Goal: Check status: Check status

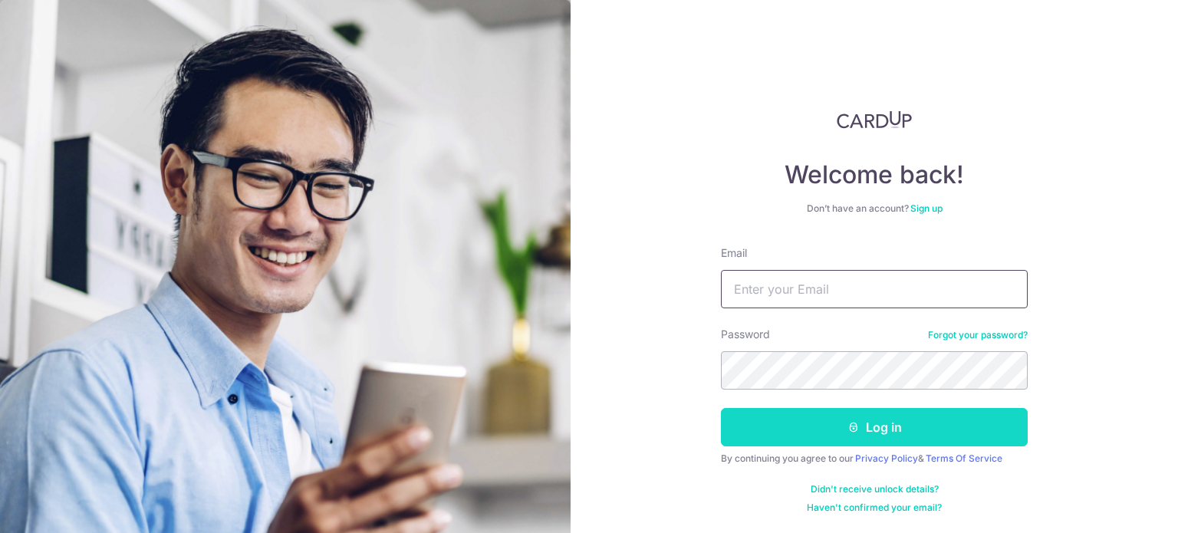
type input "[EMAIL_ADDRESS][DOMAIN_NAME]"
click at [899, 425] on button "Log in" at bounding box center [874, 427] width 307 height 38
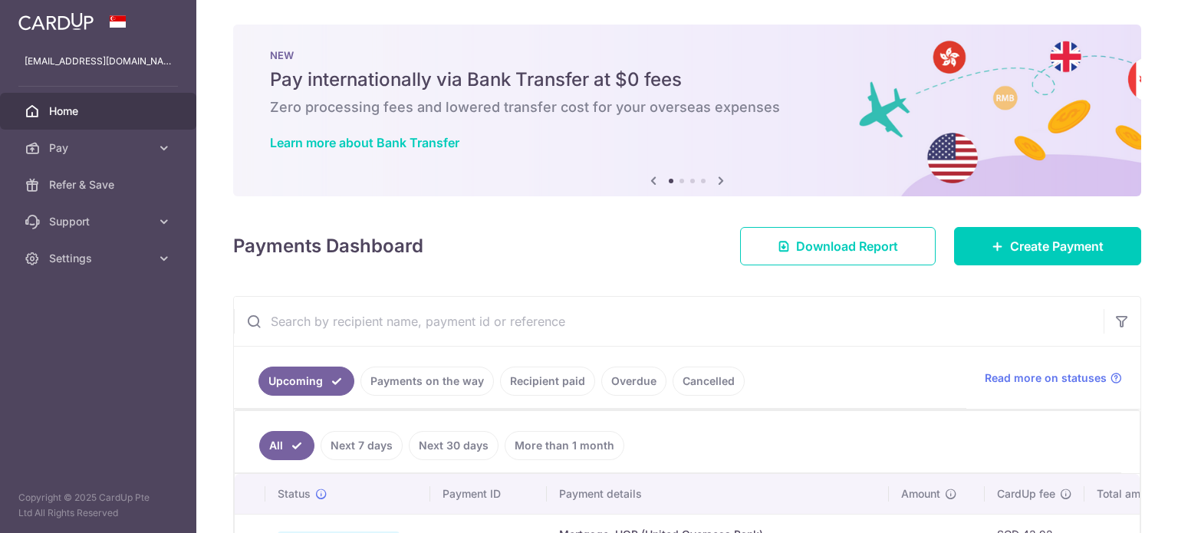
scroll to position [307, 0]
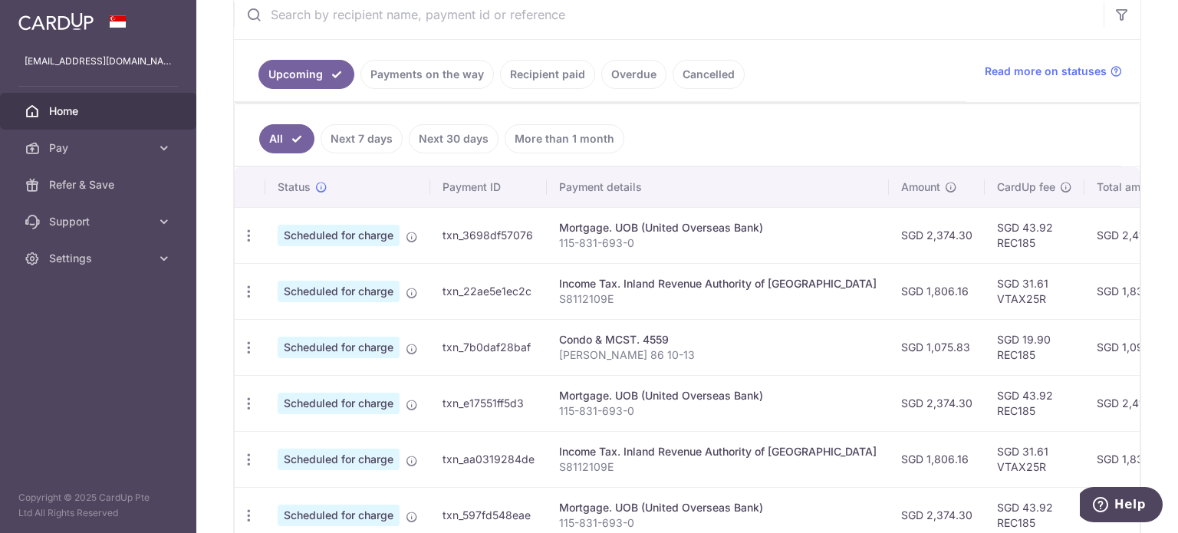
click at [436, 70] on link "Payments on the way" at bounding box center [426, 74] width 133 height 29
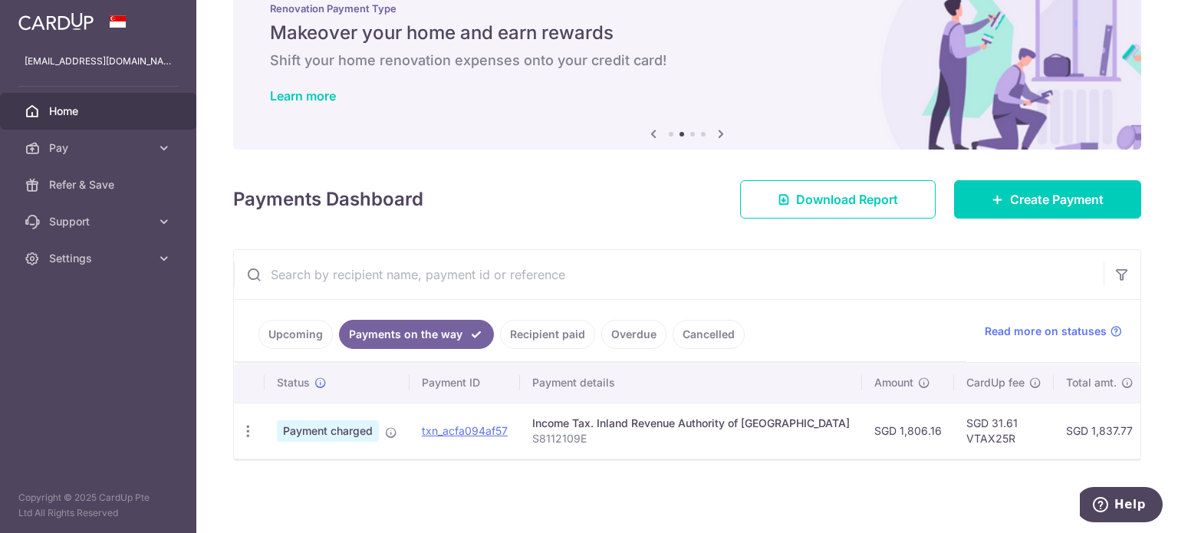
scroll to position [52, 0]
click at [294, 327] on link "Upcoming" at bounding box center [295, 334] width 74 height 29
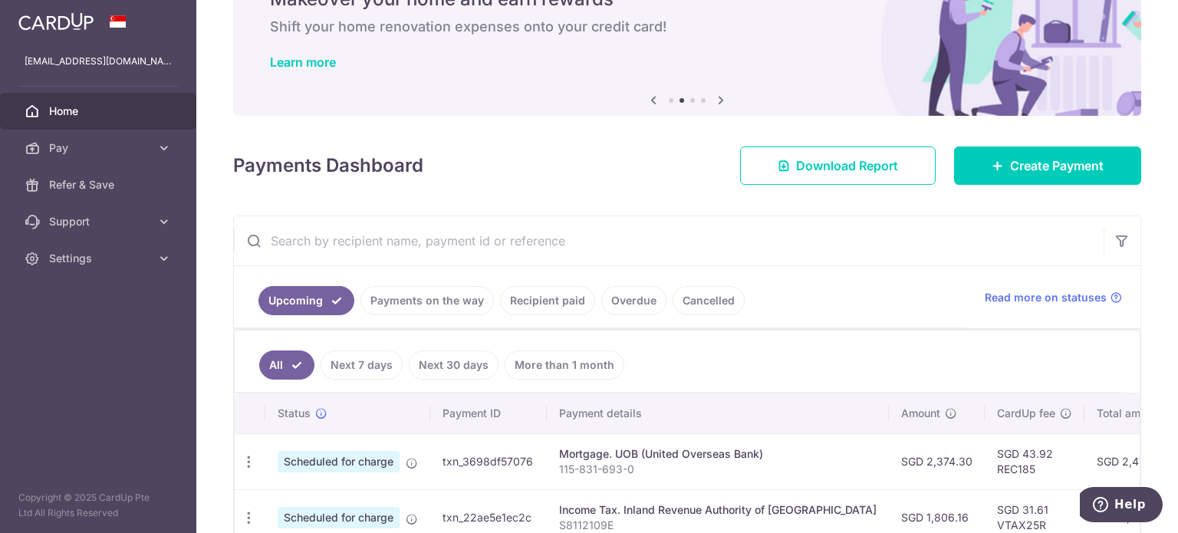
scroll to position [307, 0]
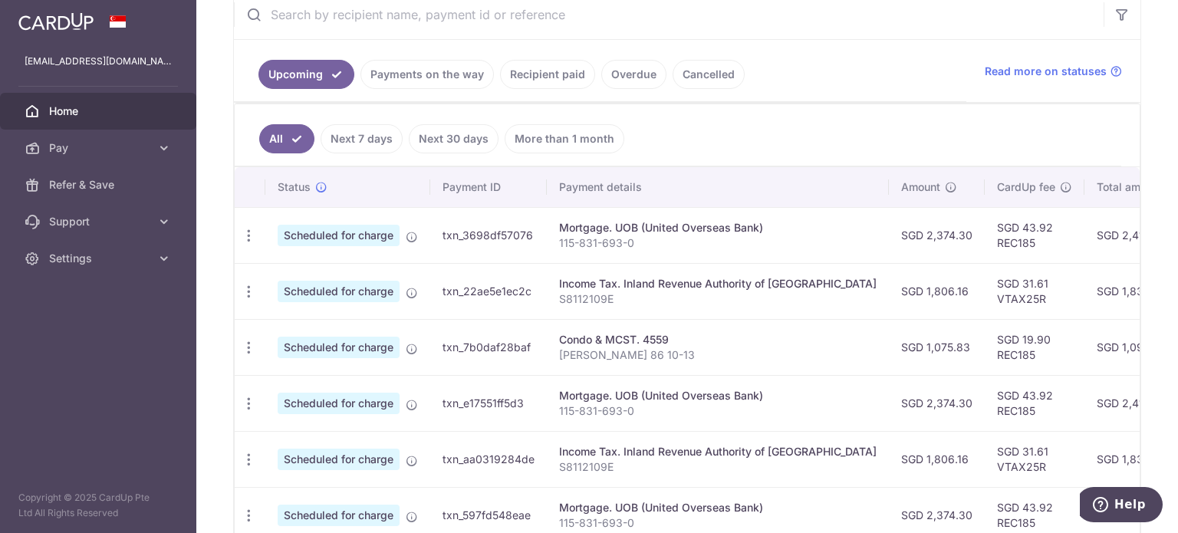
click at [551, 71] on link "Recipient paid" at bounding box center [547, 74] width 95 height 29
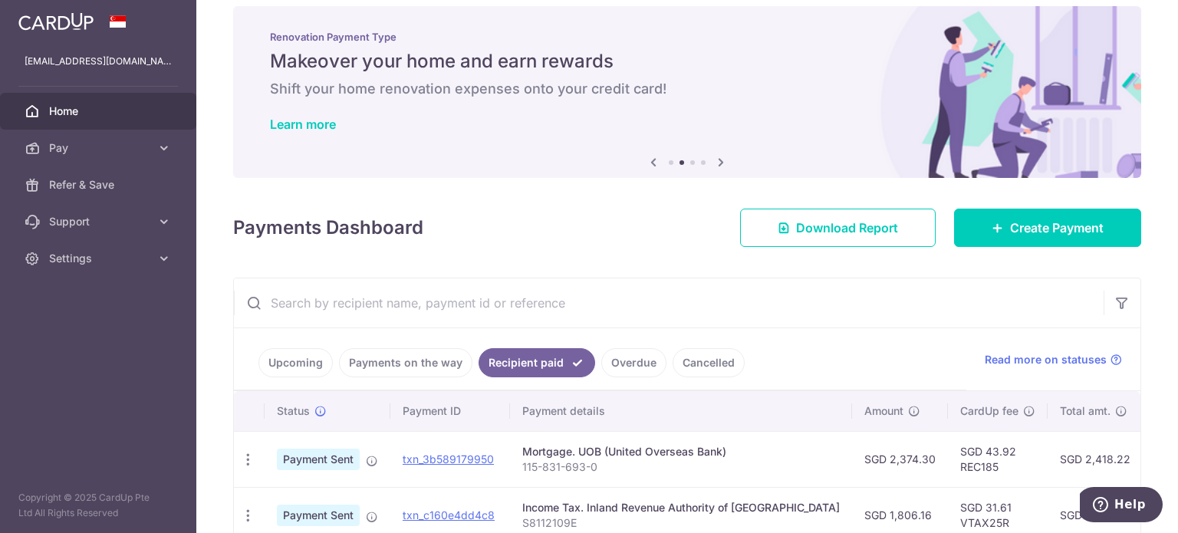
scroll to position [0, 0]
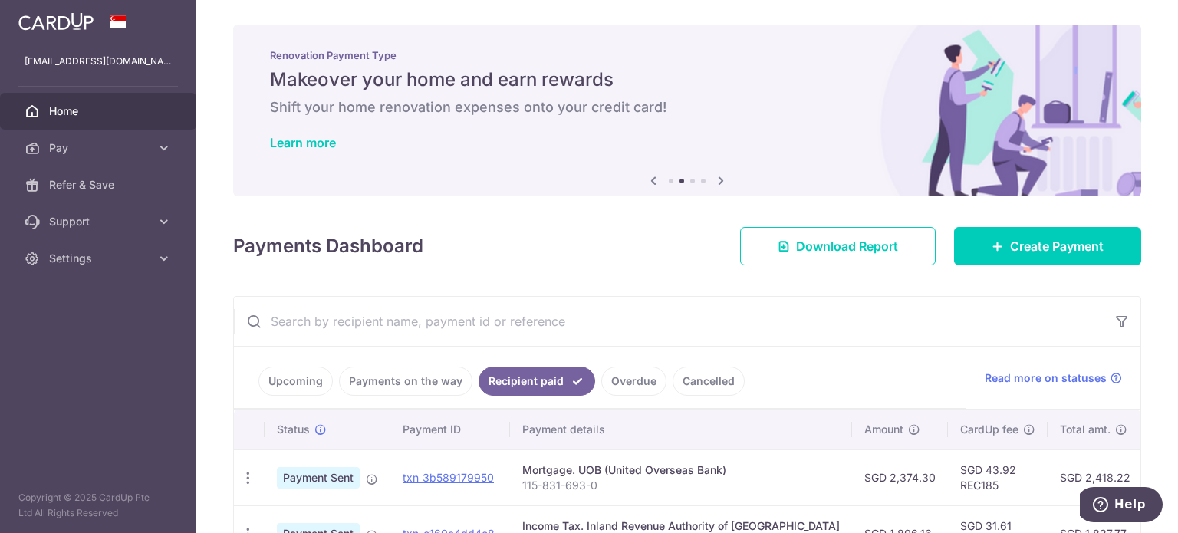
click at [288, 369] on link "Upcoming" at bounding box center [295, 381] width 74 height 29
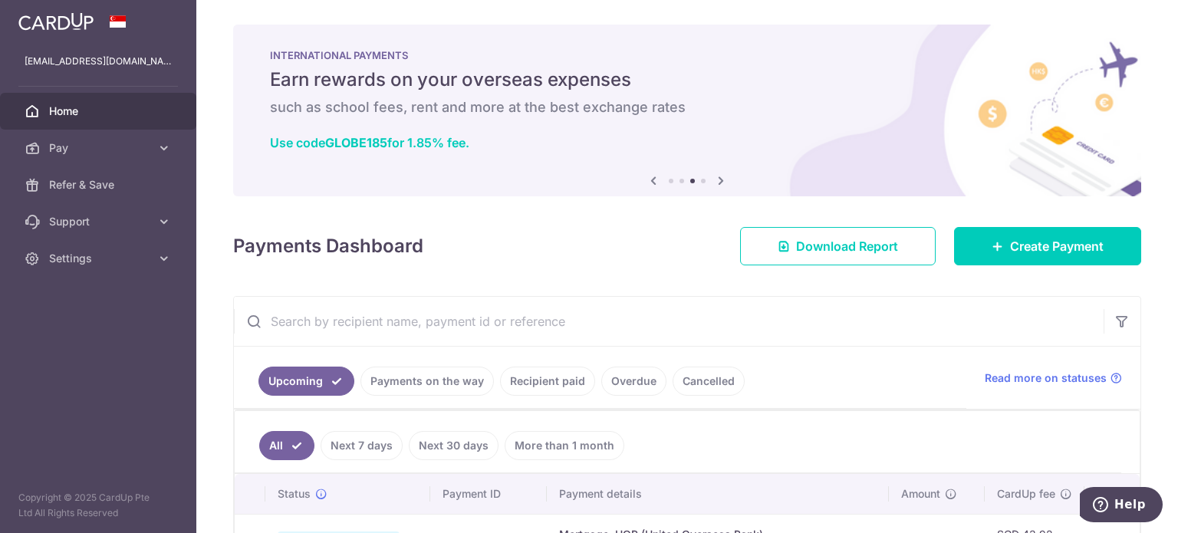
click at [74, 112] on span "Home" at bounding box center [99, 111] width 101 height 15
